Goal: Browse casually: Explore the website without a specific task or goal

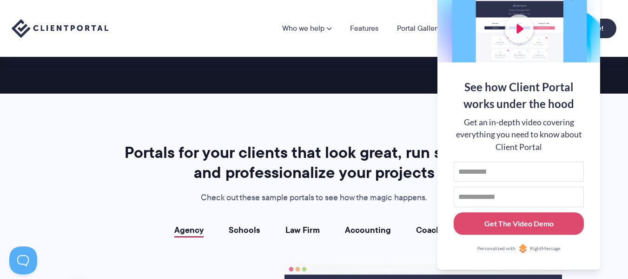
scroll to position [1534, 0]
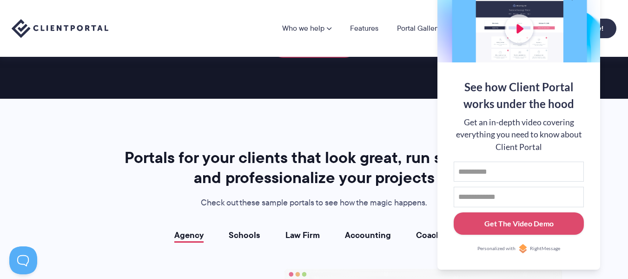
click at [370, 232] on link "Accounting" at bounding box center [368, 234] width 46 height 9
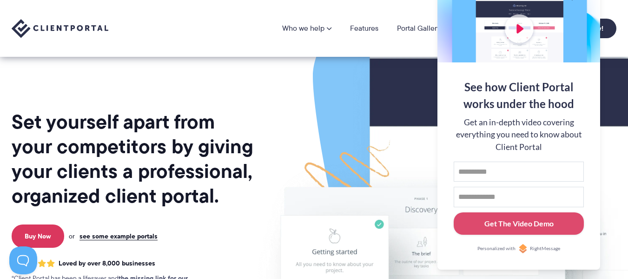
scroll to position [0, 0]
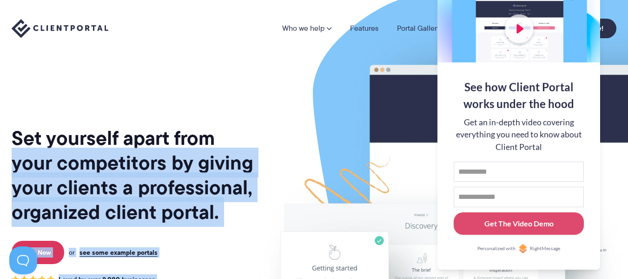
drag, startPoint x: 578, startPoint y: 21, endPoint x: 212, endPoint y: 130, distance: 381.3
click at [212, 130] on body "Who we help Who we help View pricing Agencies See how Client Portal can help gi…" at bounding box center [314, 139] width 628 height 279
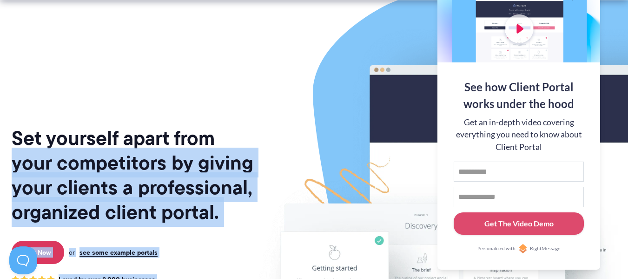
scroll to position [186, 0]
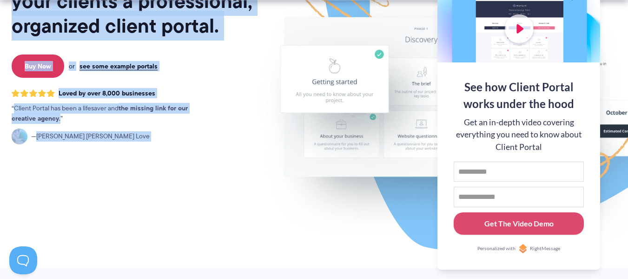
click at [185, 173] on div "Set yourself apart from your competitors by giving your clients a professional,…" at bounding box center [133, 44] width 242 height 446
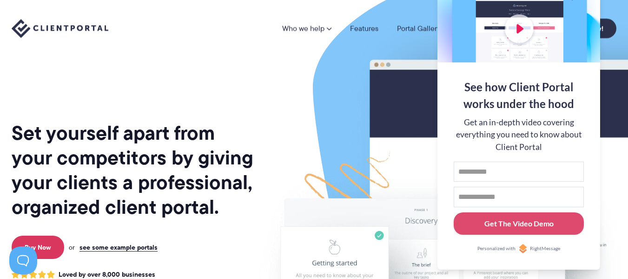
scroll to position [0, 0]
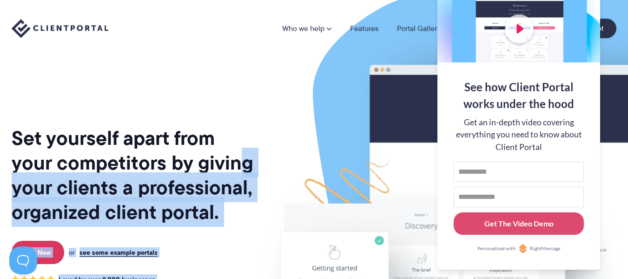
drag, startPoint x: 453, startPoint y: 31, endPoint x: 248, endPoint y: 81, distance: 210.7
click at [235, 147] on body "Who we help Who we help View pricing Agencies See how Client Portal can help gi…" at bounding box center [314, 139] width 628 height 279
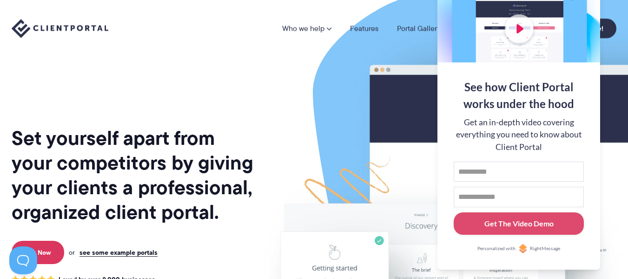
click at [232, 56] on div "Who we help Who we help View pricing Agencies See how Client Portal can help gi…" at bounding box center [314, 28] width 628 height 57
